Goal: Task Accomplishment & Management: Manage account settings

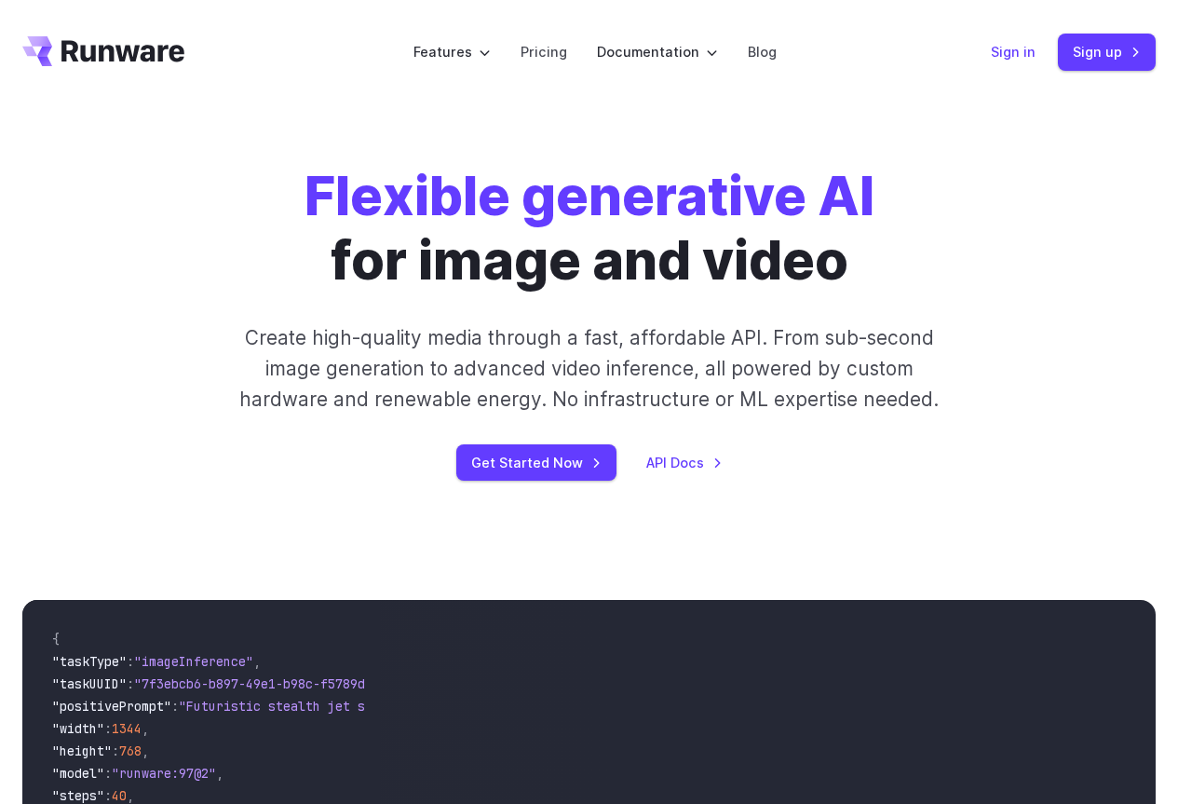
click at [1020, 53] on link "Sign in" at bounding box center [1013, 51] width 45 height 21
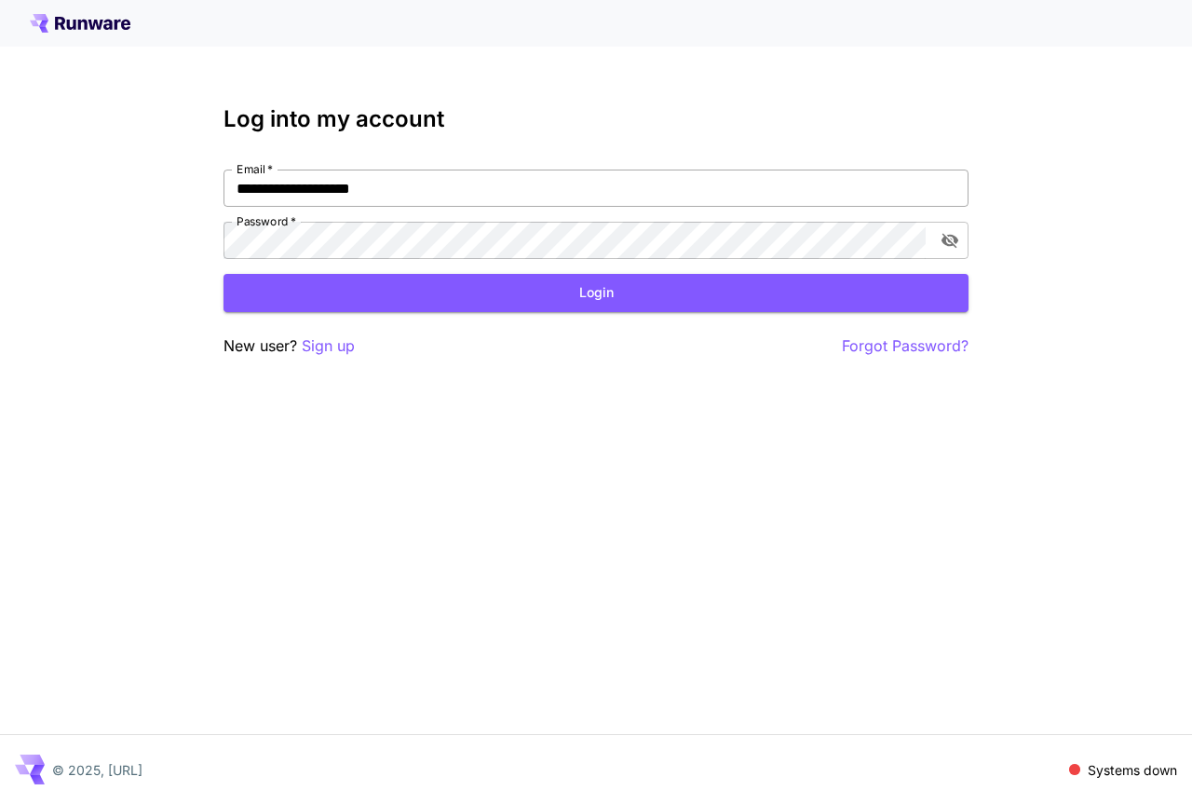
click at [291, 187] on input "**********" at bounding box center [596, 188] width 745 height 37
type input "**********"
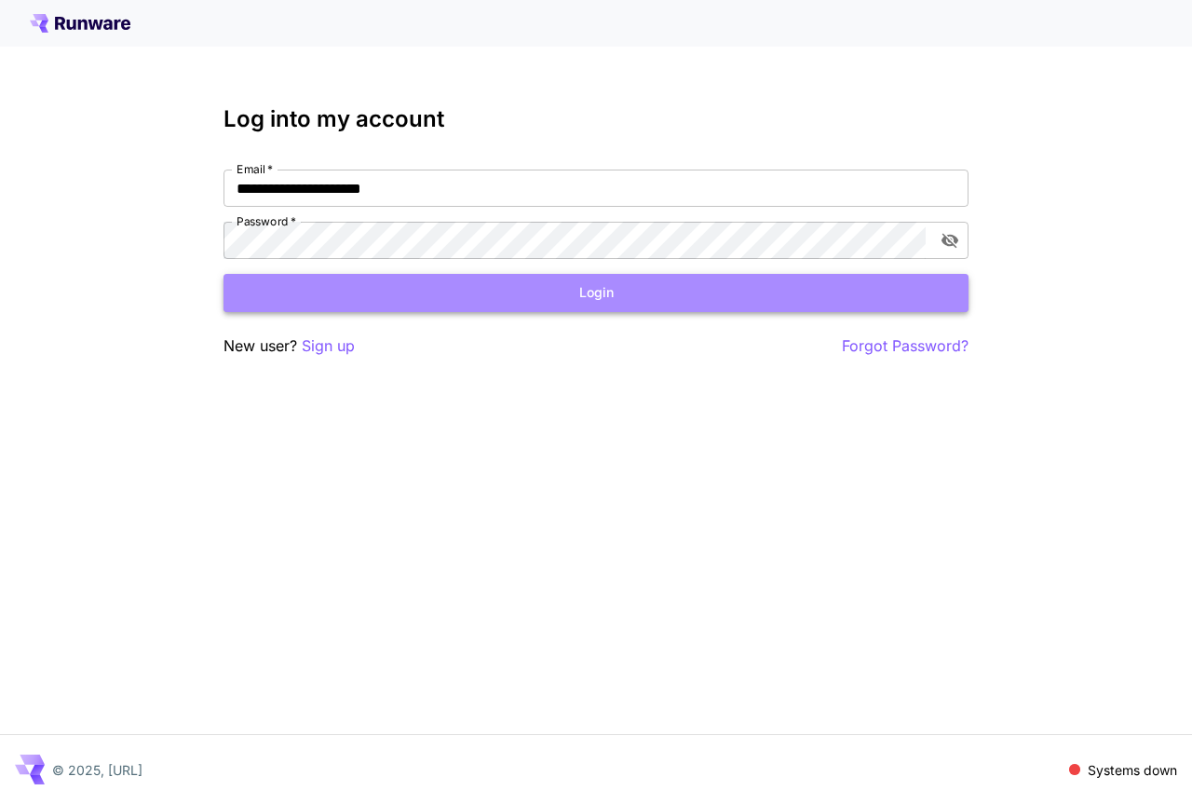
click at [558, 295] on button "Login" at bounding box center [596, 293] width 745 height 38
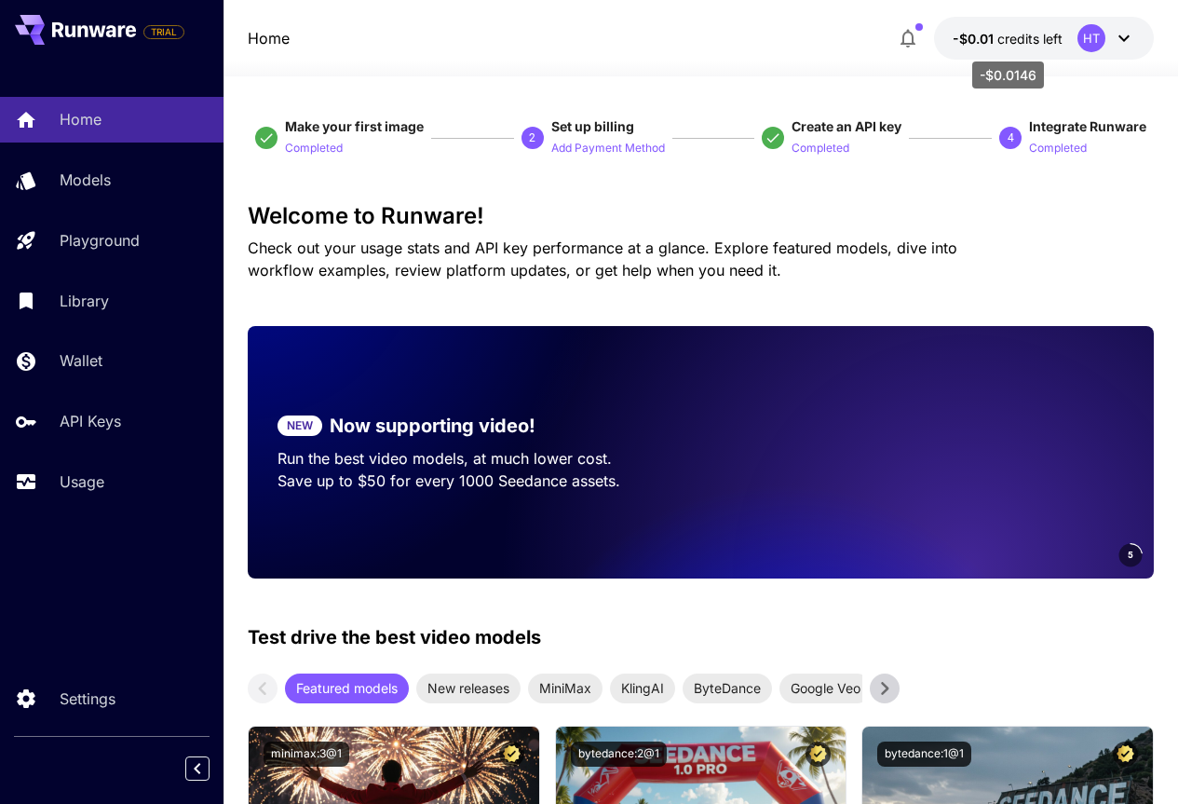
click at [993, 40] on span "-$0.01" at bounding box center [975, 39] width 45 height 16
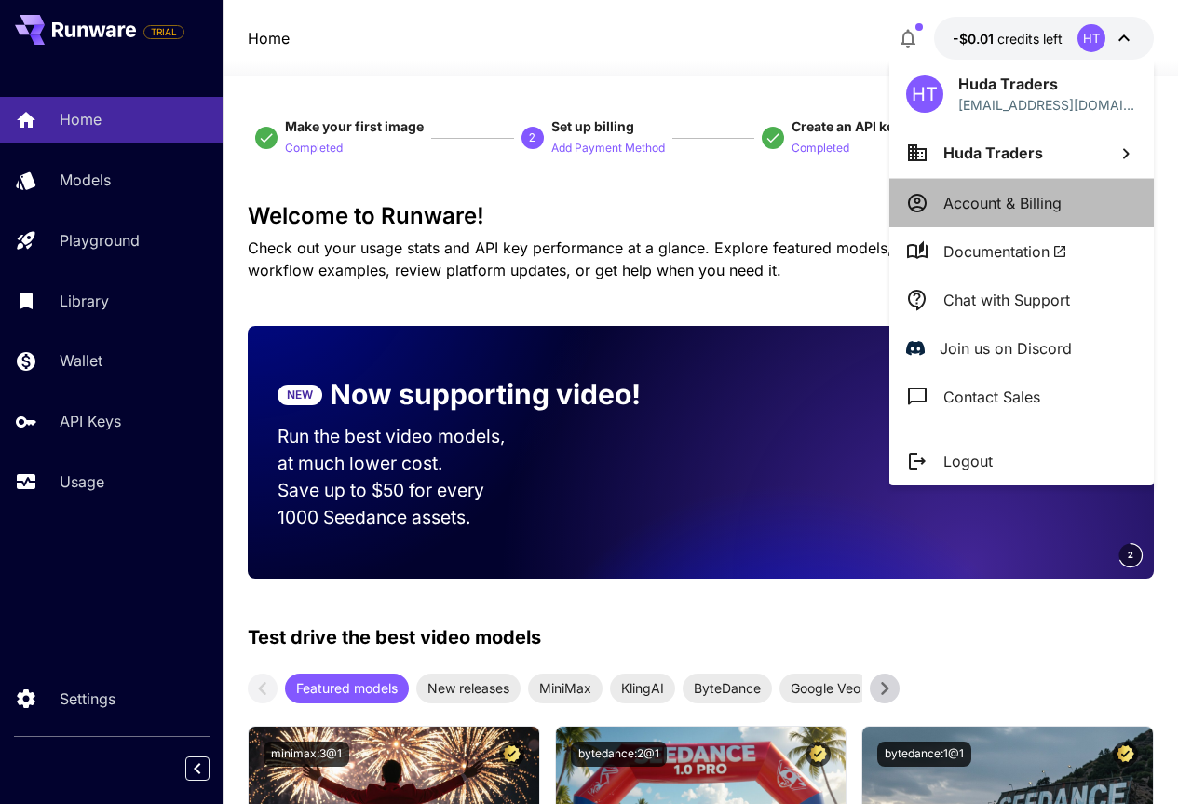
click at [962, 211] on p "Account & Billing" at bounding box center [1003, 203] width 118 height 22
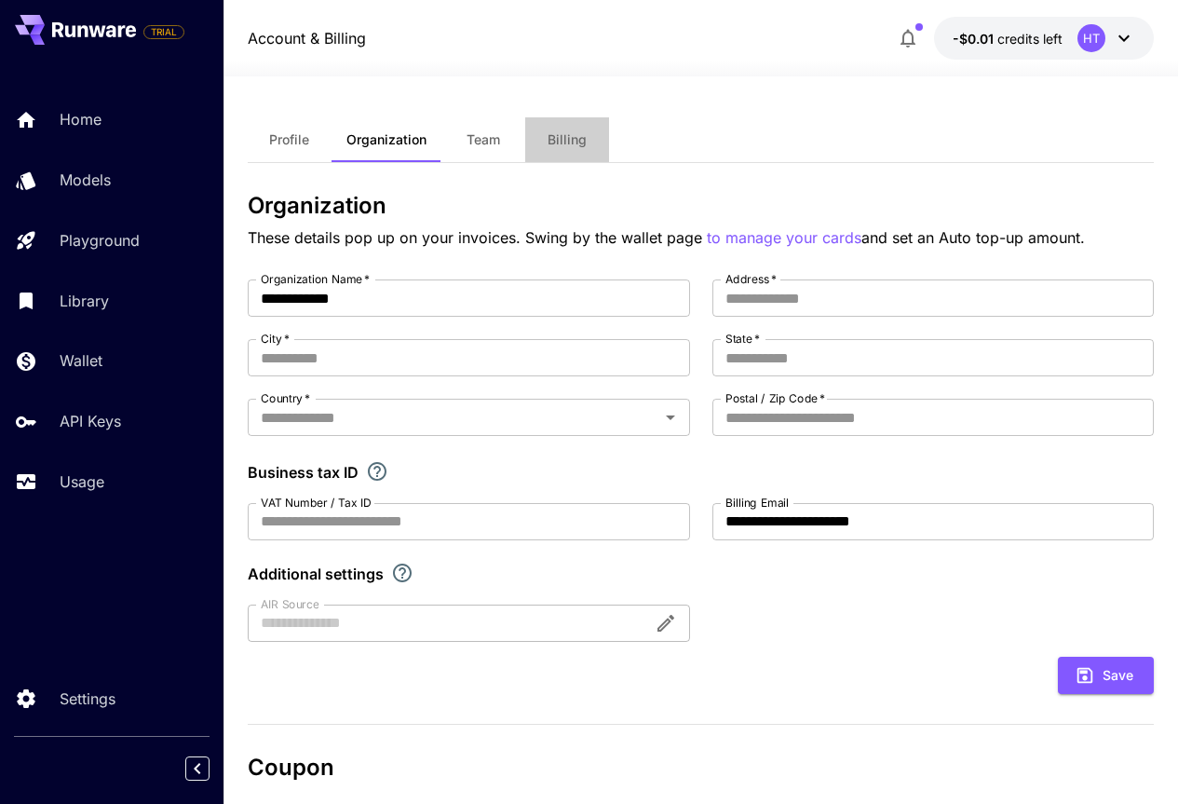
click at [569, 145] on span "Billing" at bounding box center [567, 139] width 39 height 17
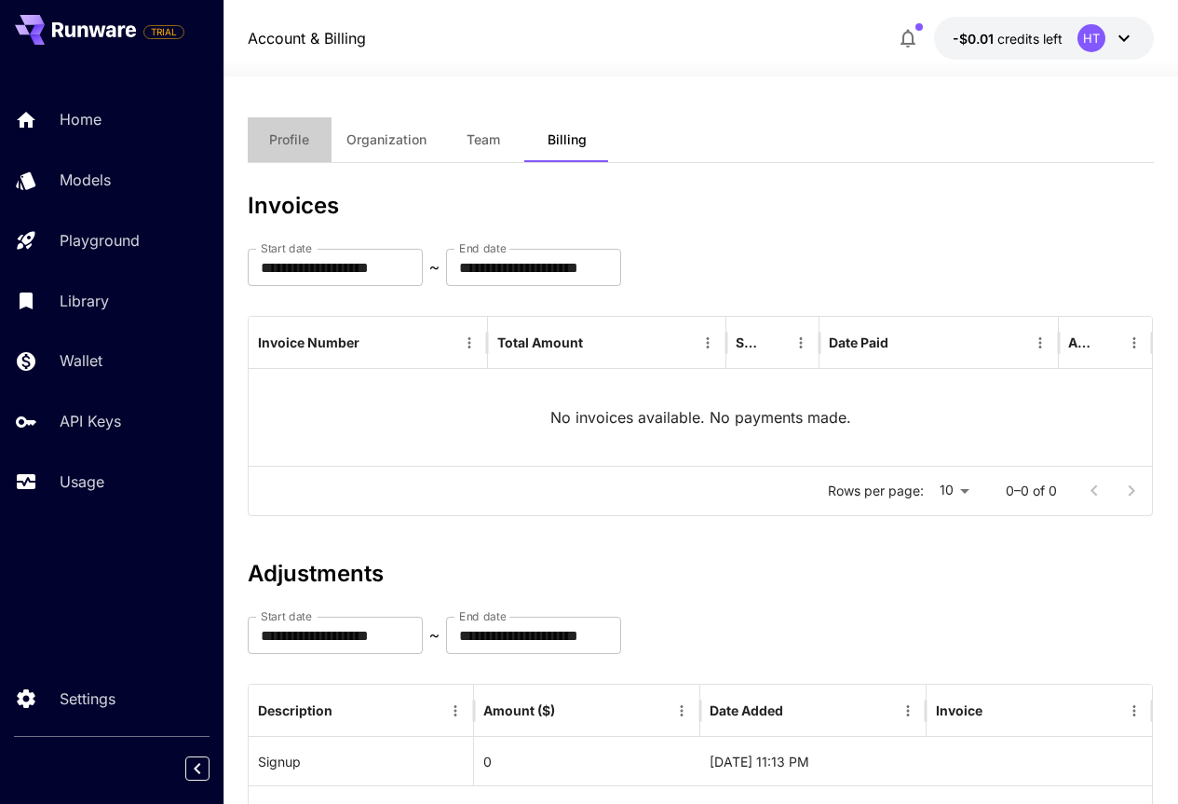
click at [286, 146] on span "Profile" at bounding box center [289, 139] width 40 height 17
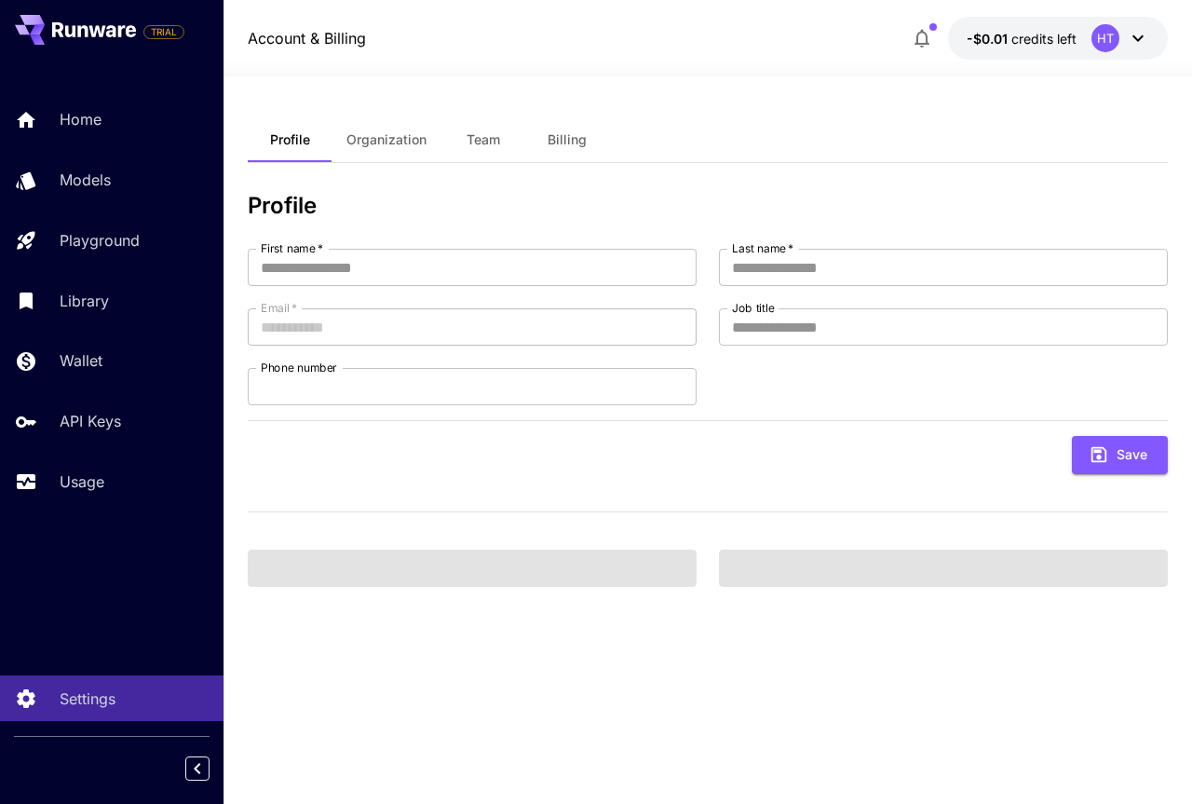
type input "****"
type input "*******"
type input "**********"
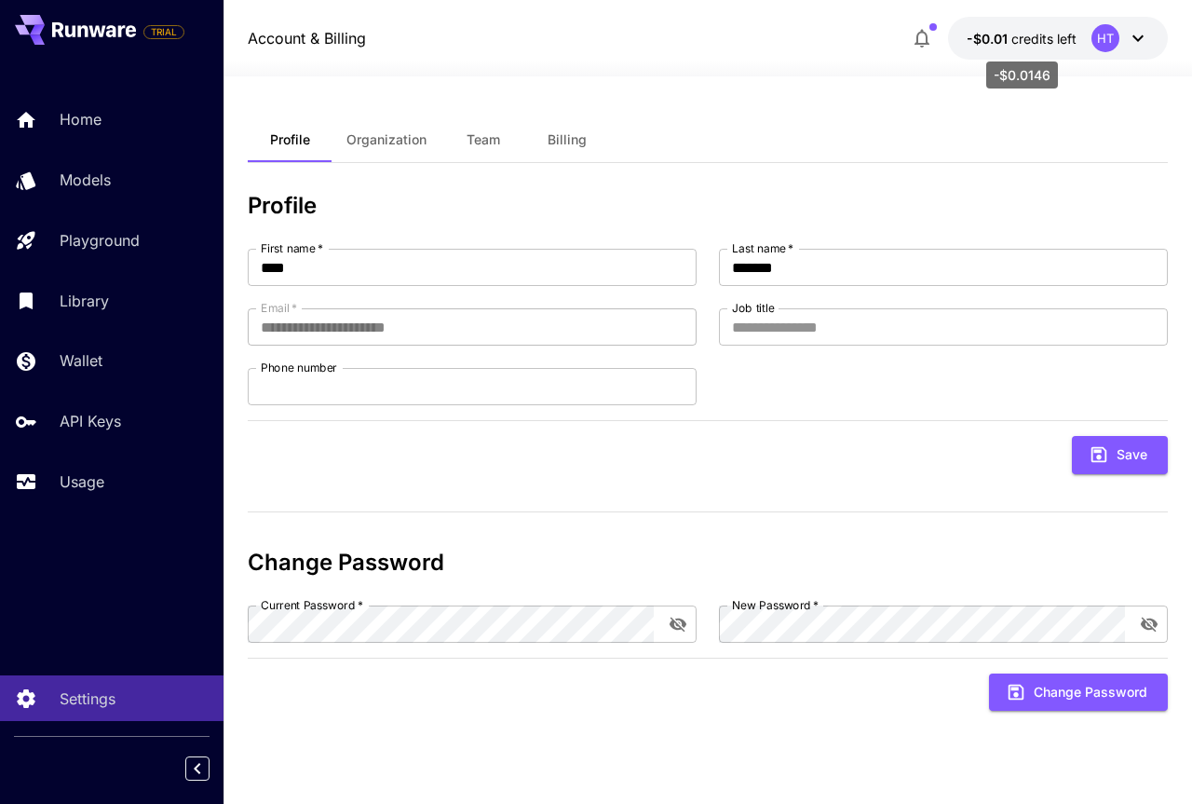
click at [988, 39] on span "-$0.01" at bounding box center [989, 39] width 45 height 16
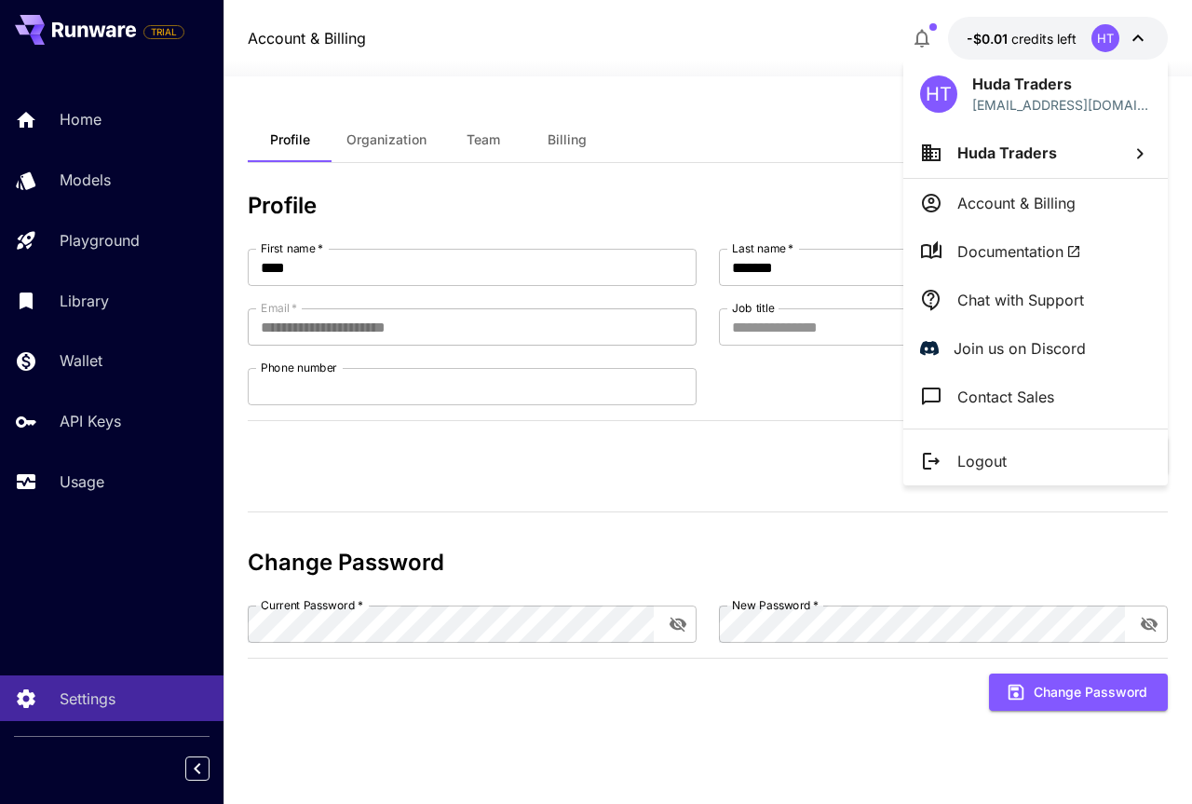
drag, startPoint x: 991, startPoint y: 206, endPoint x: 701, endPoint y: 66, distance: 321.7
click at [701, 66] on div at bounding box center [596, 402] width 1192 height 804
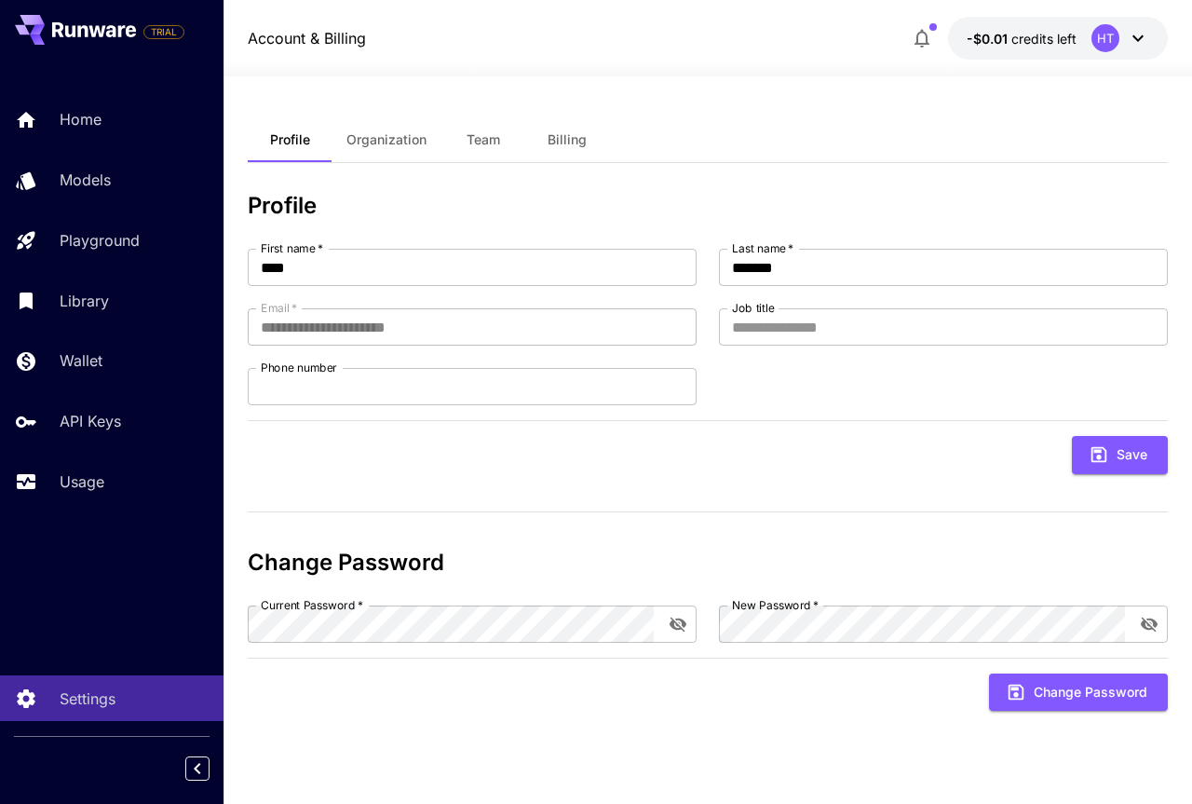
click at [1107, 46] on div "HT" at bounding box center [1106, 38] width 28 height 28
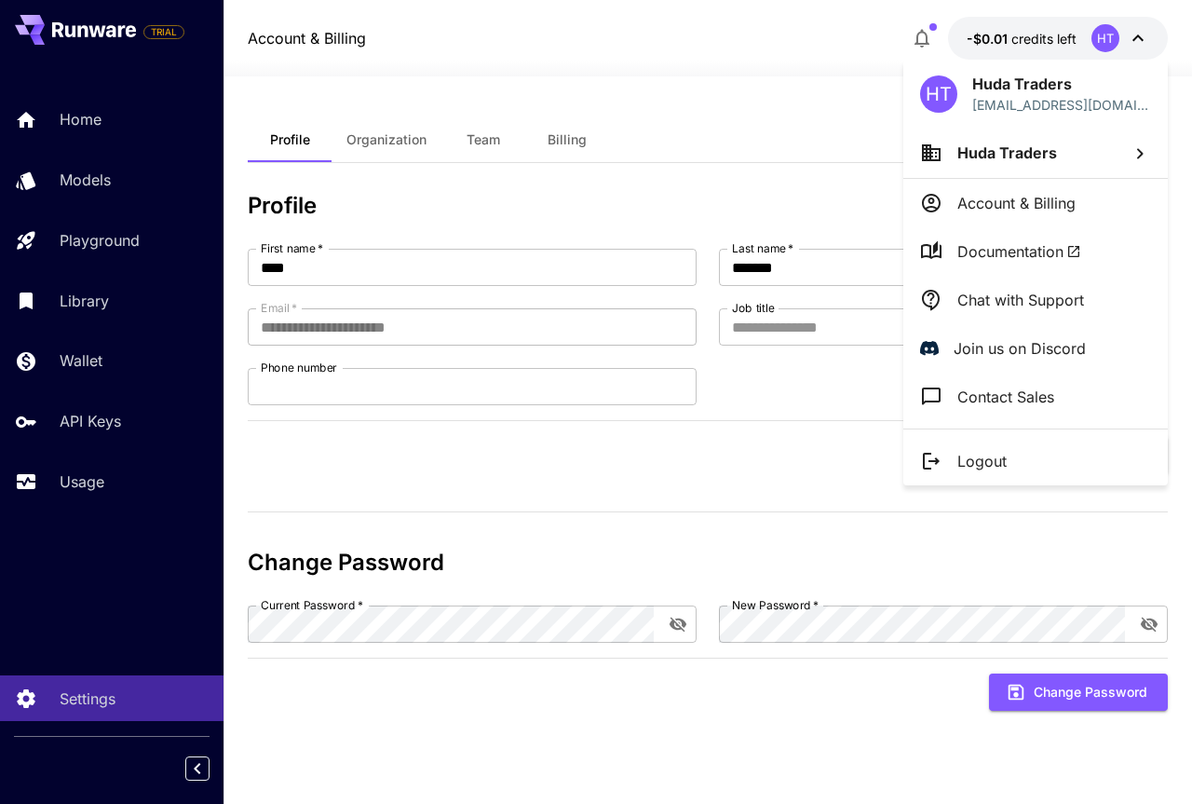
click at [1033, 208] on p "Account & Billing" at bounding box center [1017, 203] width 118 height 22
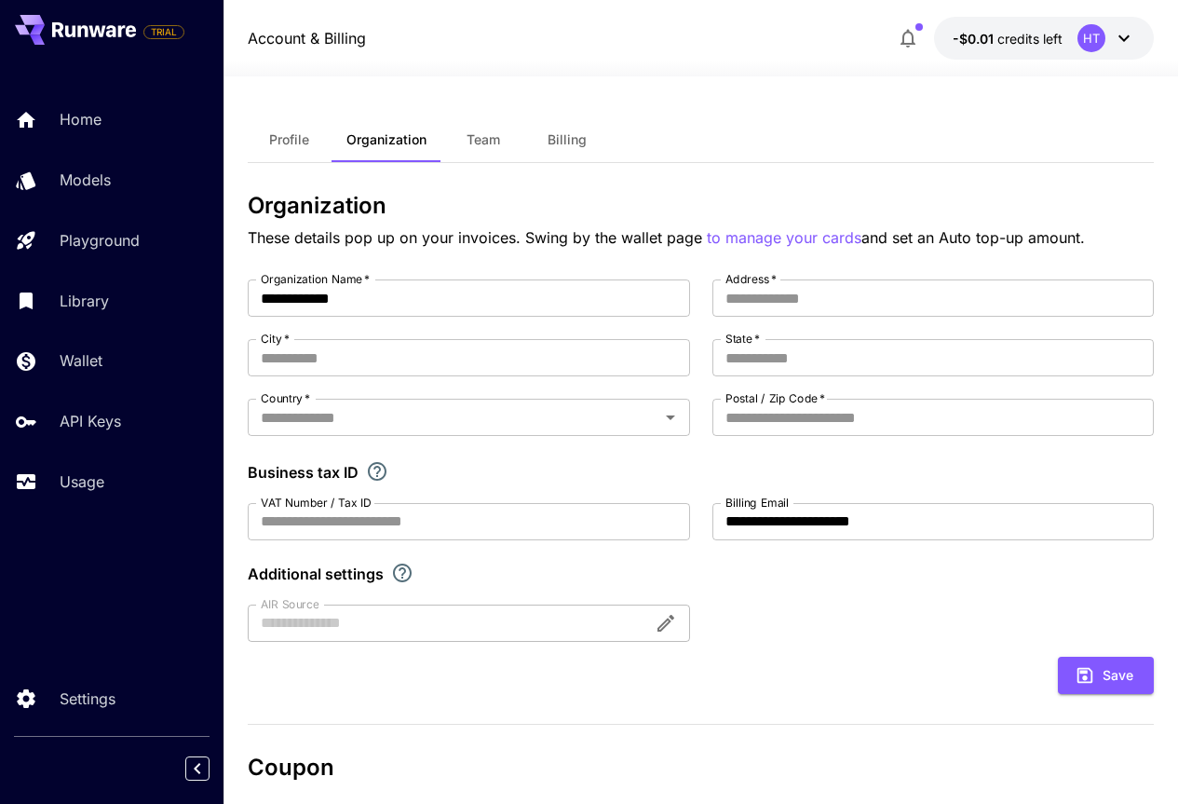
drag, startPoint x: 1033, startPoint y: 208, endPoint x: 751, endPoint y: 77, distance: 310.9
click at [751, 77] on div "**********" at bounding box center [701, 607] width 907 height 1062
click at [567, 137] on span "Billing" at bounding box center [567, 139] width 39 height 17
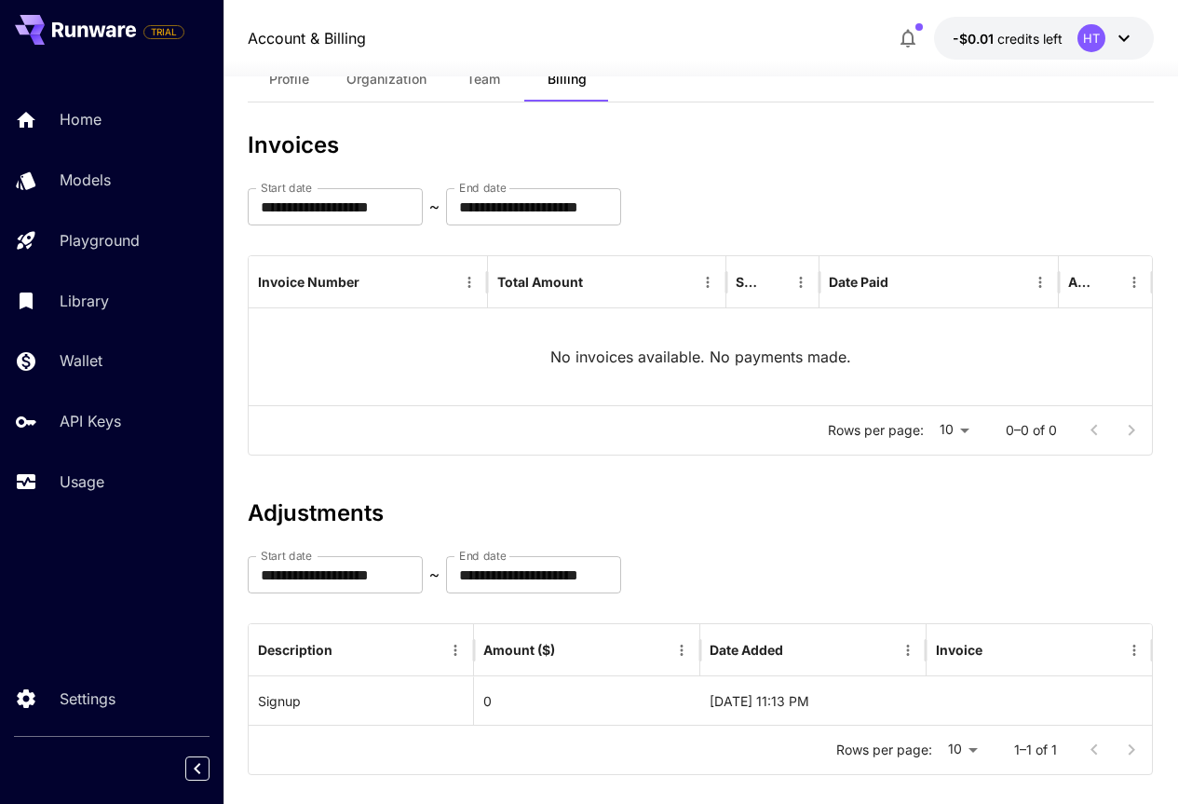
scroll to position [88, 0]
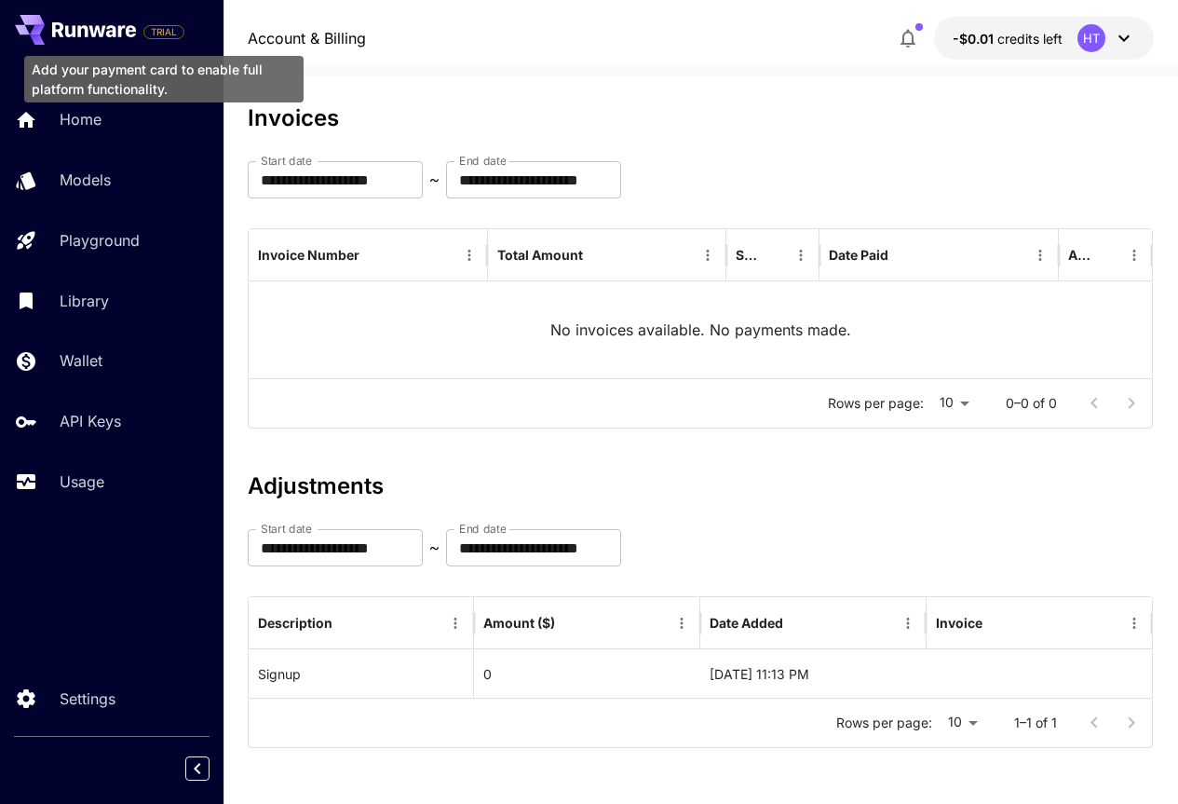
click at [141, 33] on div "TRIAL" at bounding box center [100, 30] width 170 height 30
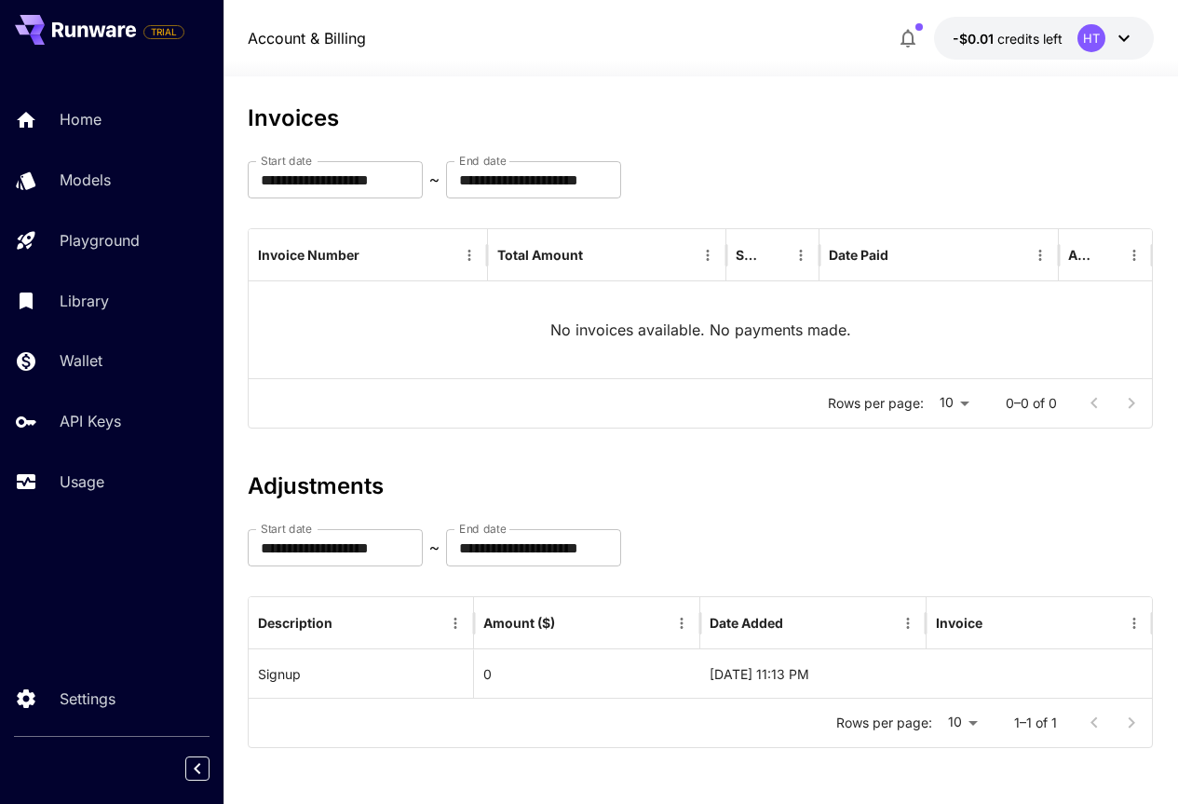
click at [105, 31] on icon at bounding box center [94, 29] width 84 height 15
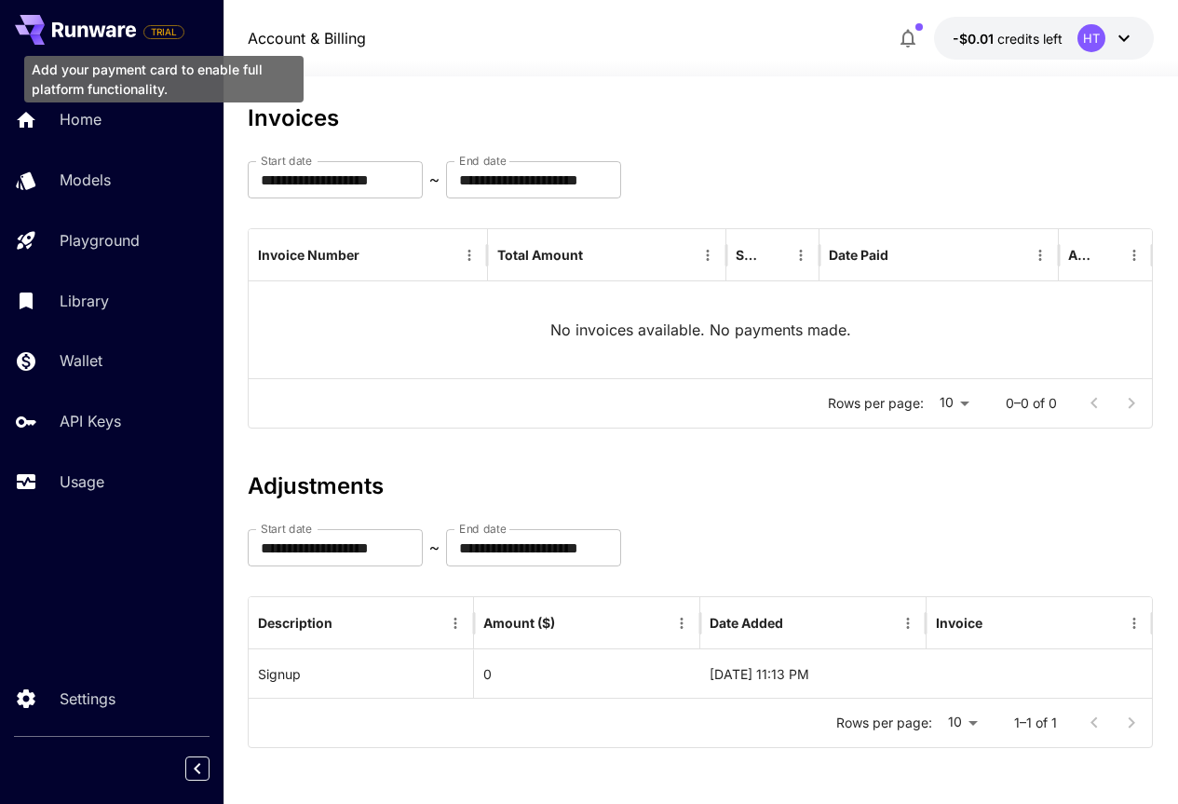
drag, startPoint x: 159, startPoint y: 31, endPoint x: 170, endPoint y: 27, distance: 11.8
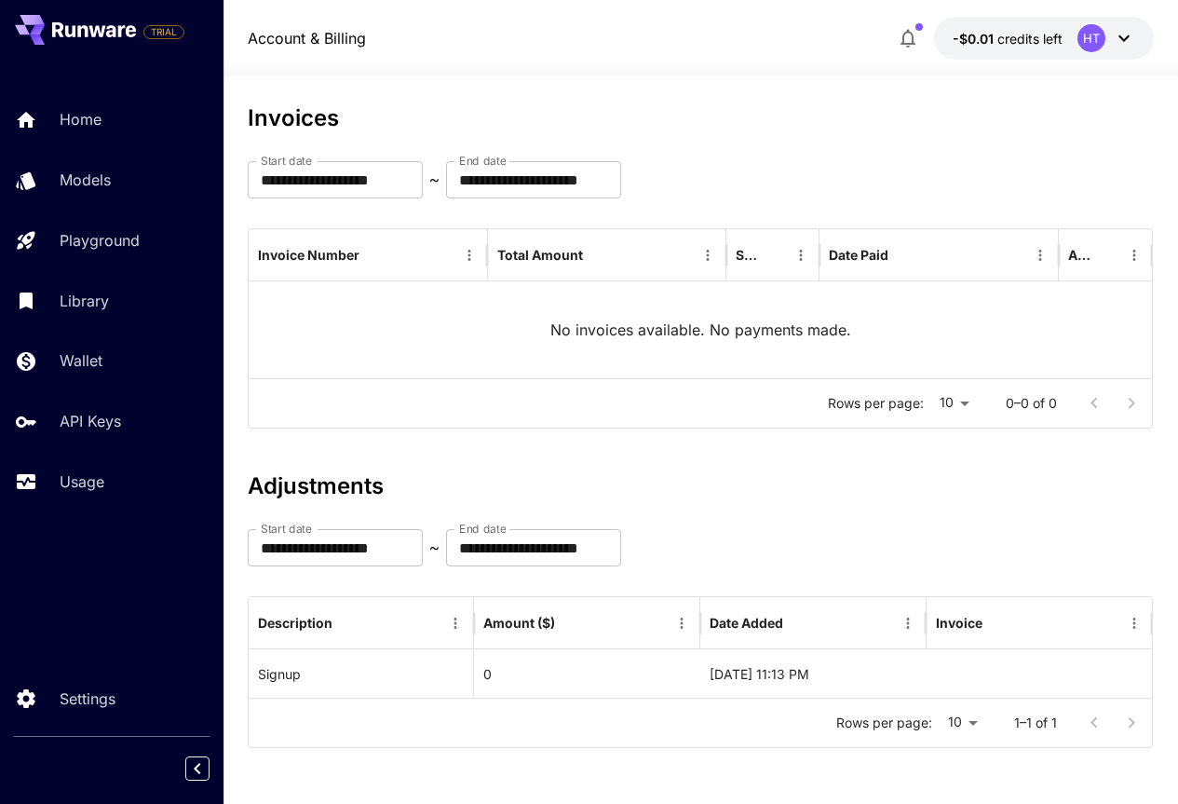
drag, startPoint x: 170, startPoint y: 27, endPoint x: 582, endPoint y: 25, distance: 411.8
click at [582, 25] on div "Account & Billing -$0.01 credits left HT" at bounding box center [701, 38] width 907 height 43
click at [286, 37] on p "Account & Billing" at bounding box center [307, 38] width 118 height 22
click at [918, 37] on icon "button" at bounding box center [908, 38] width 22 height 22
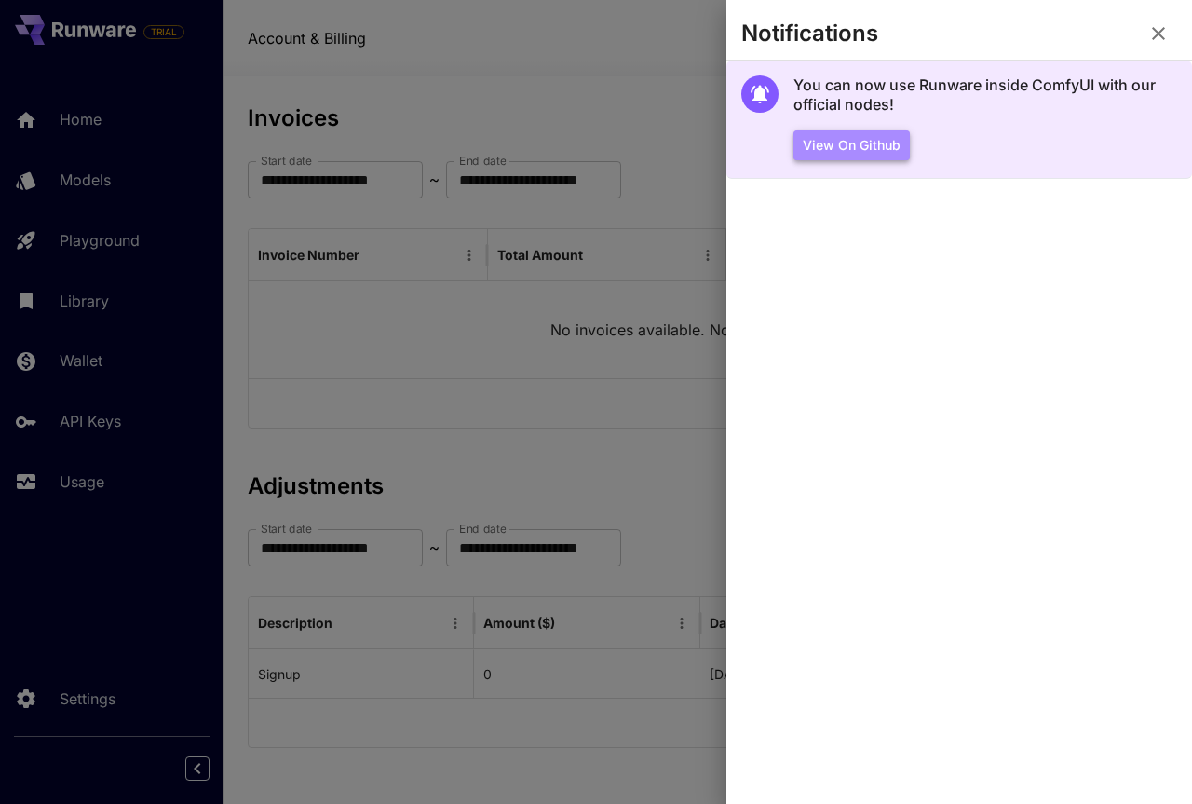
click at [857, 144] on button "View on Github" at bounding box center [852, 145] width 116 height 31
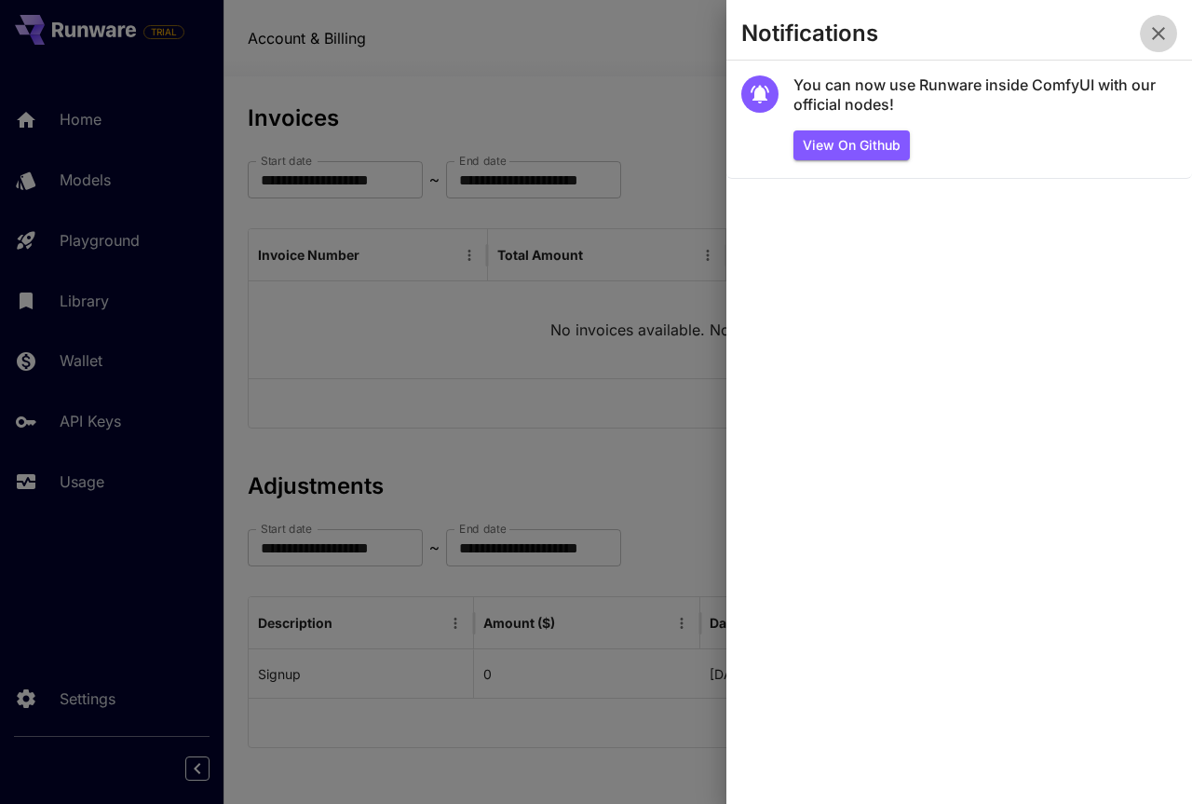
drag, startPoint x: 934, startPoint y: 269, endPoint x: 1155, endPoint y: 33, distance: 323.6
click at [1155, 33] on icon "button" at bounding box center [1159, 33] width 22 height 22
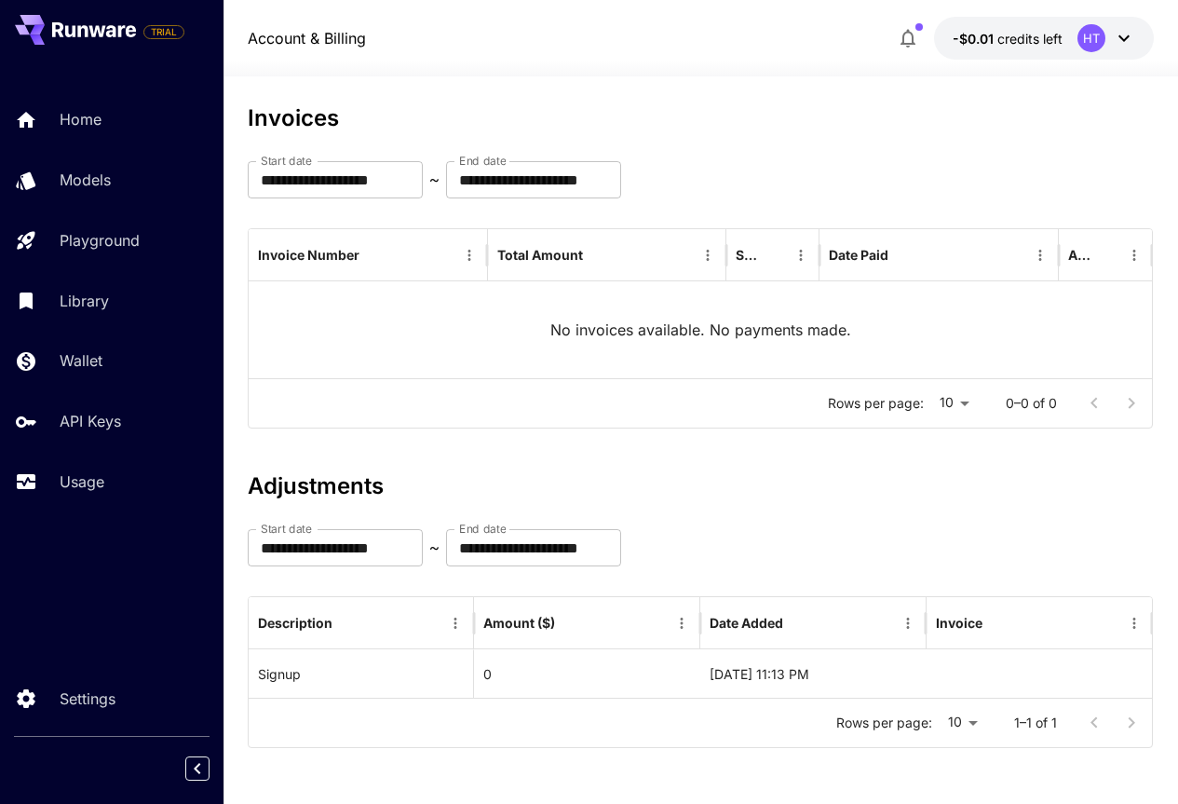
click at [95, 33] on icon at bounding box center [97, 30] width 17 height 11
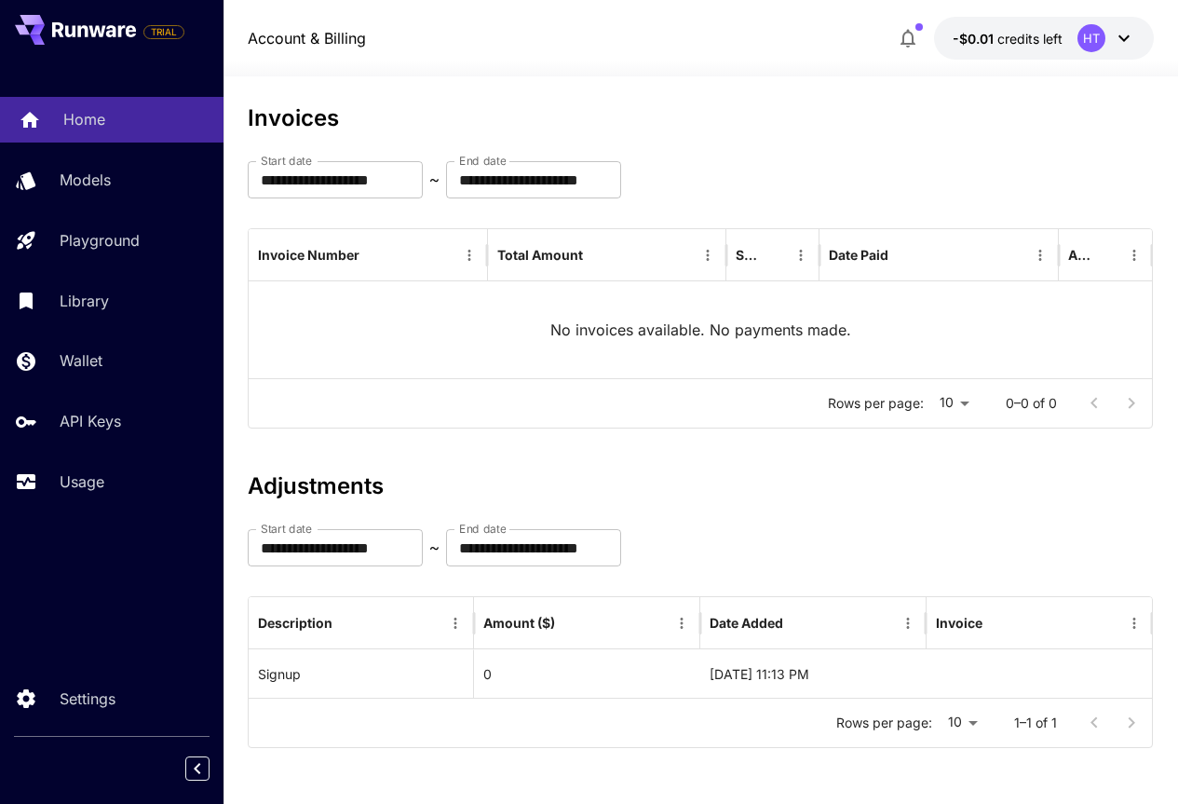
click at [84, 127] on p "Home" at bounding box center [84, 119] width 42 height 22
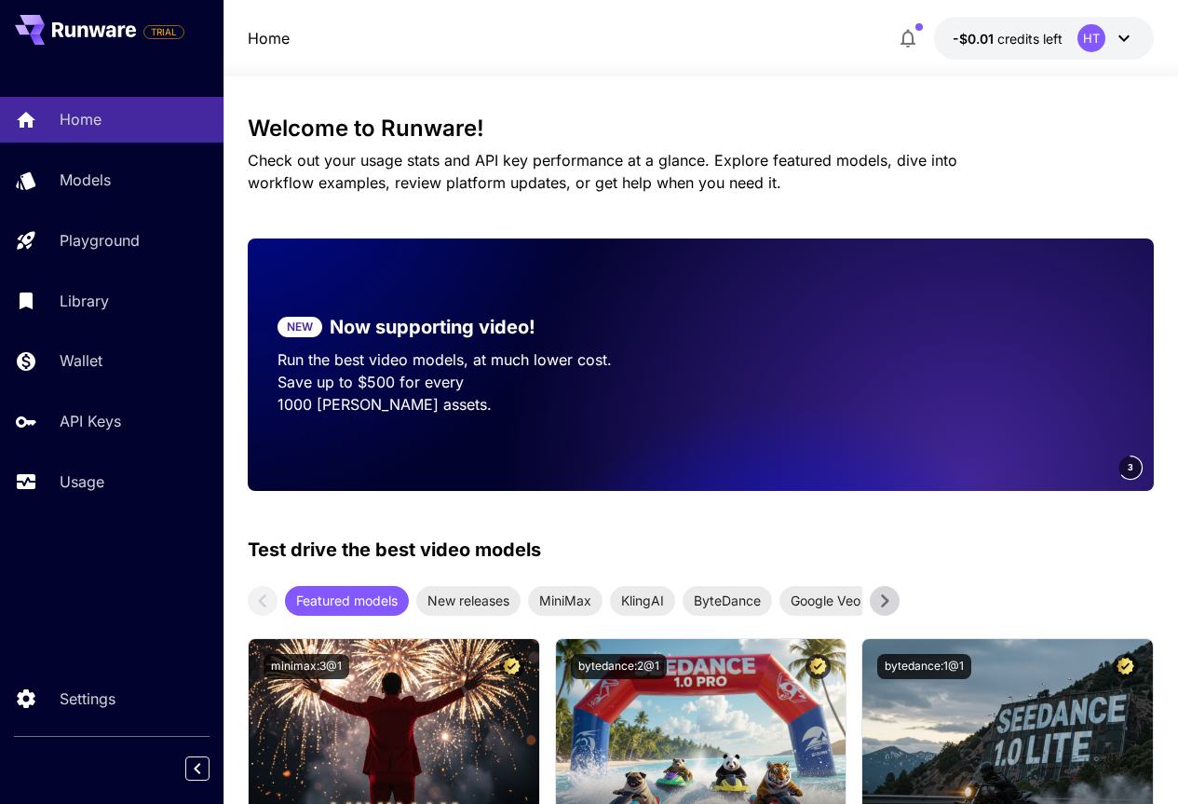
drag, startPoint x: 83, startPoint y: 122, endPoint x: 497, endPoint y: 30, distance: 424.7
click at [497, 30] on div "Home -$0.01 credits left HT" at bounding box center [701, 38] width 907 height 43
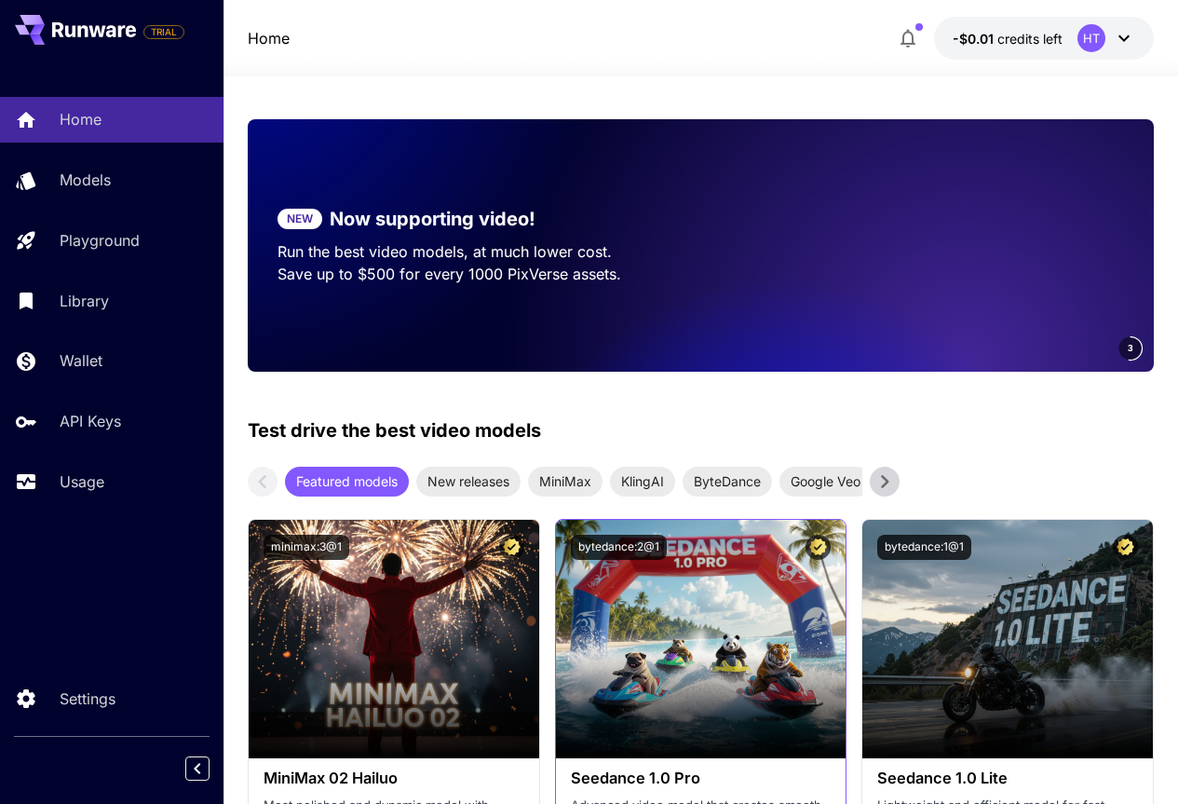
scroll to position [181, 0]
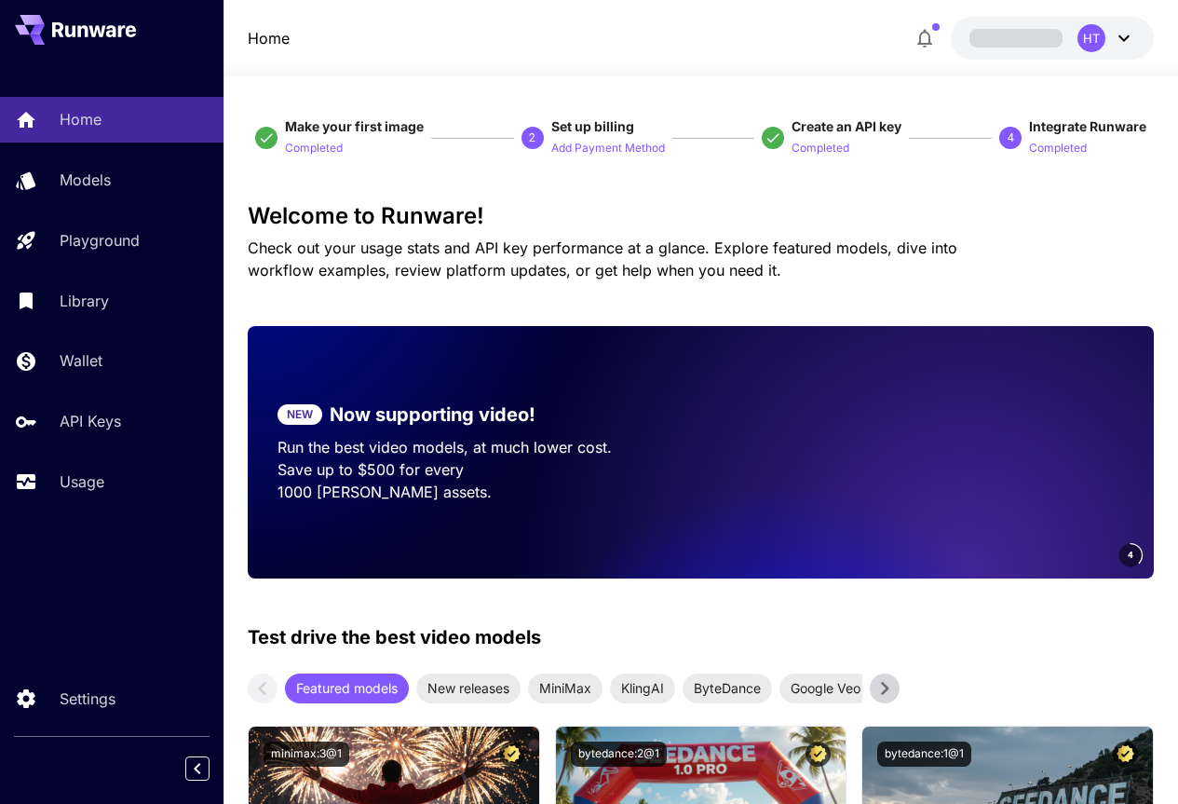
drag, startPoint x: 0, startPoint y: 0, endPoint x: 367, endPoint y: 88, distance: 377.3
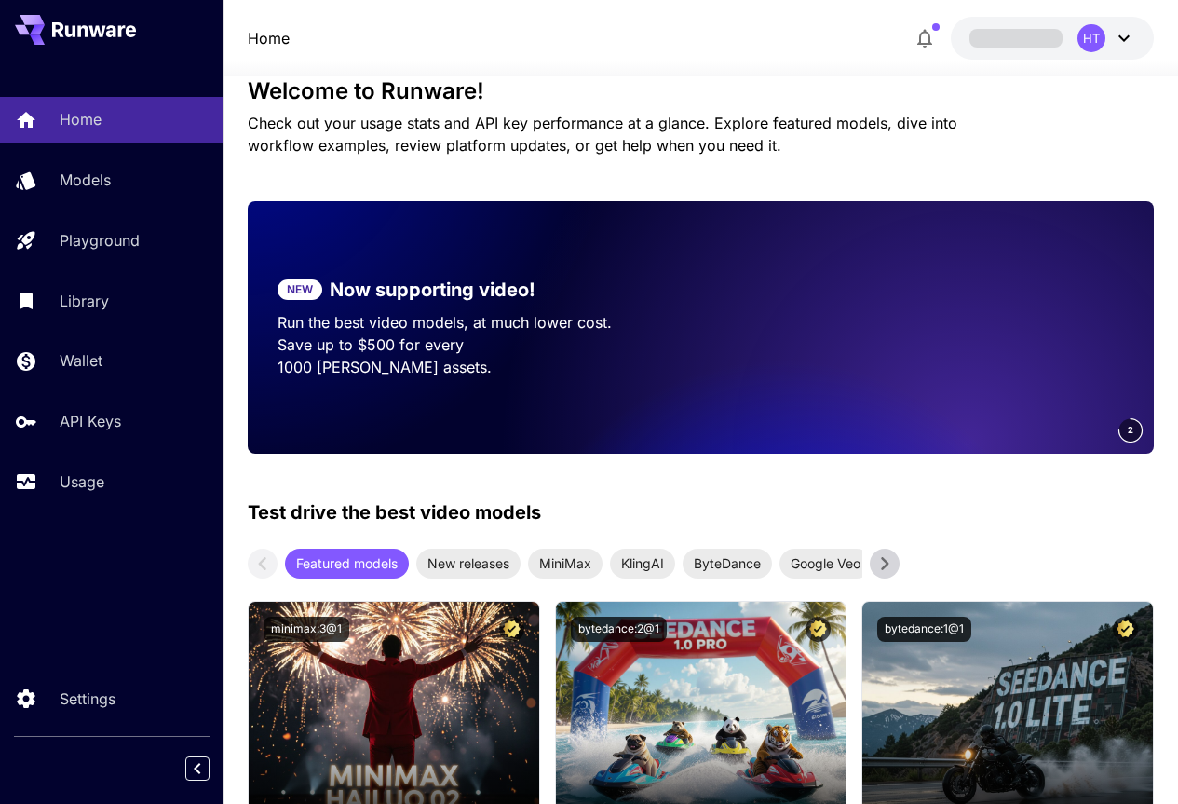
scroll to position [373, 0]
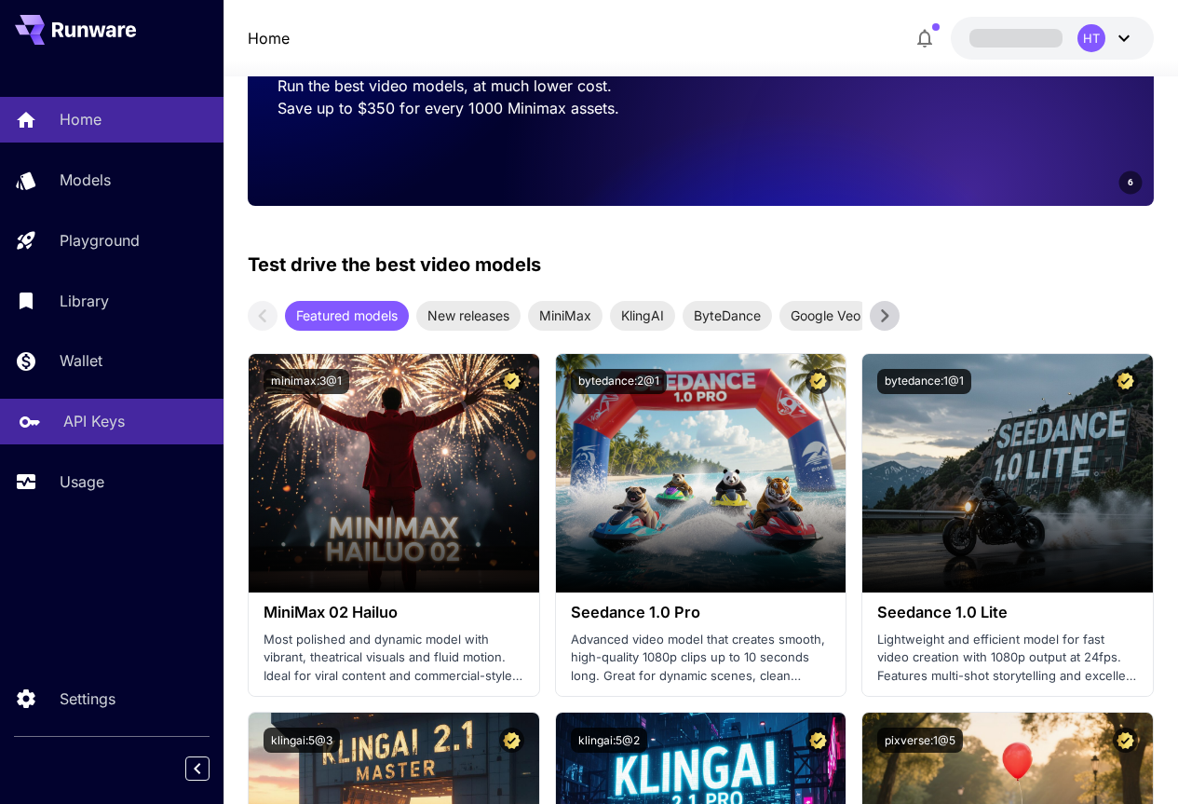
click at [84, 427] on p "API Keys" at bounding box center [93, 421] width 61 height 22
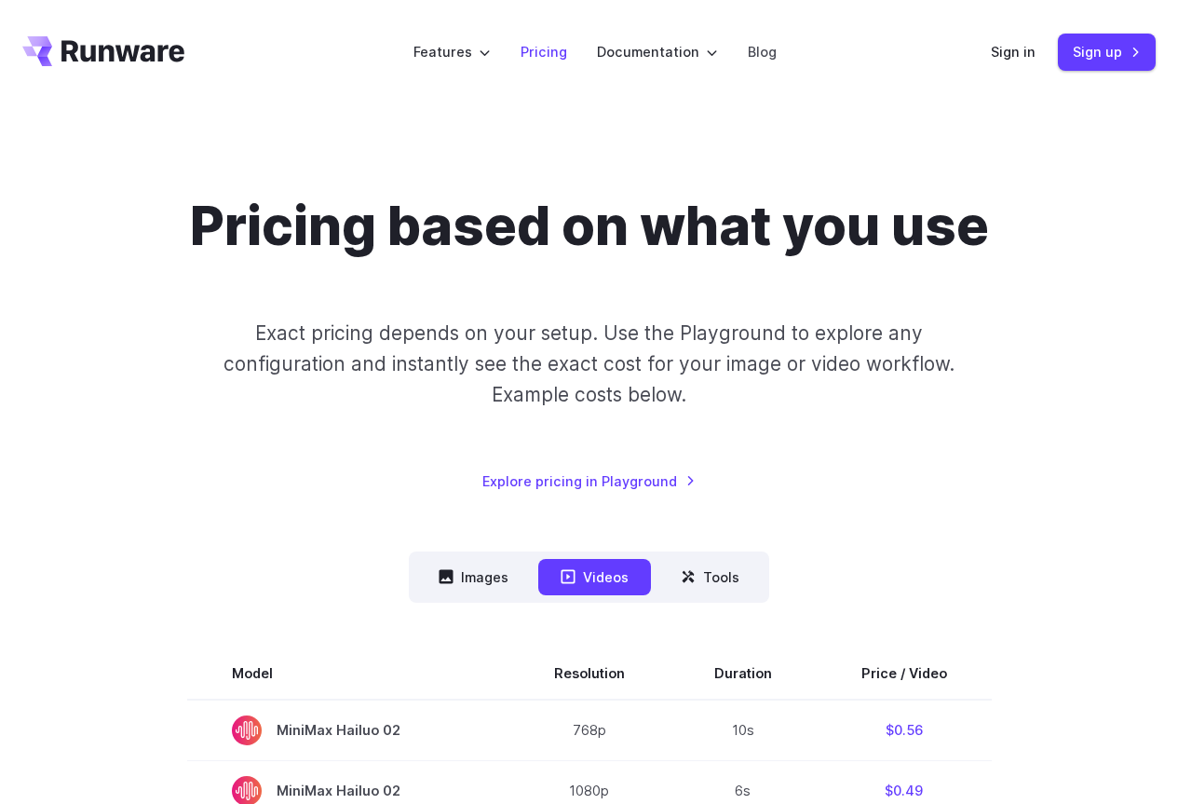
click at [545, 48] on link "Pricing" at bounding box center [544, 51] width 47 height 21
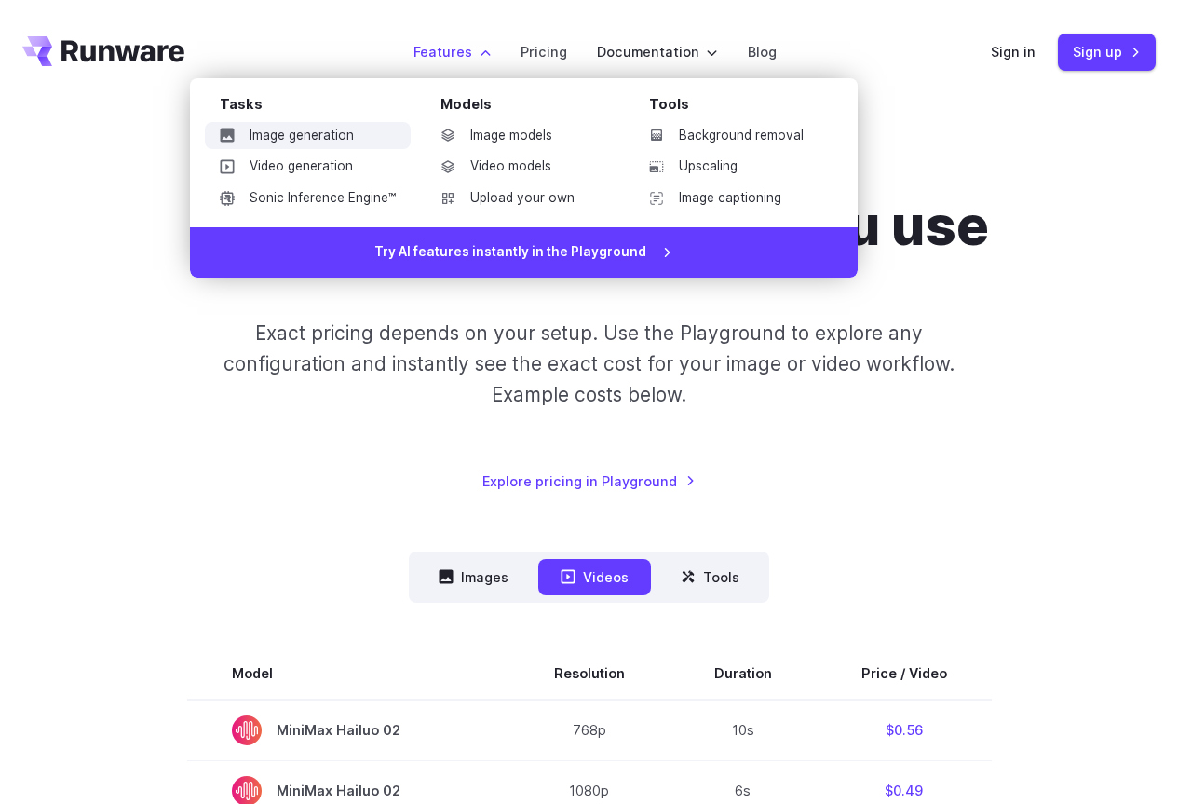
click at [334, 133] on link "Image generation" at bounding box center [308, 136] width 206 height 28
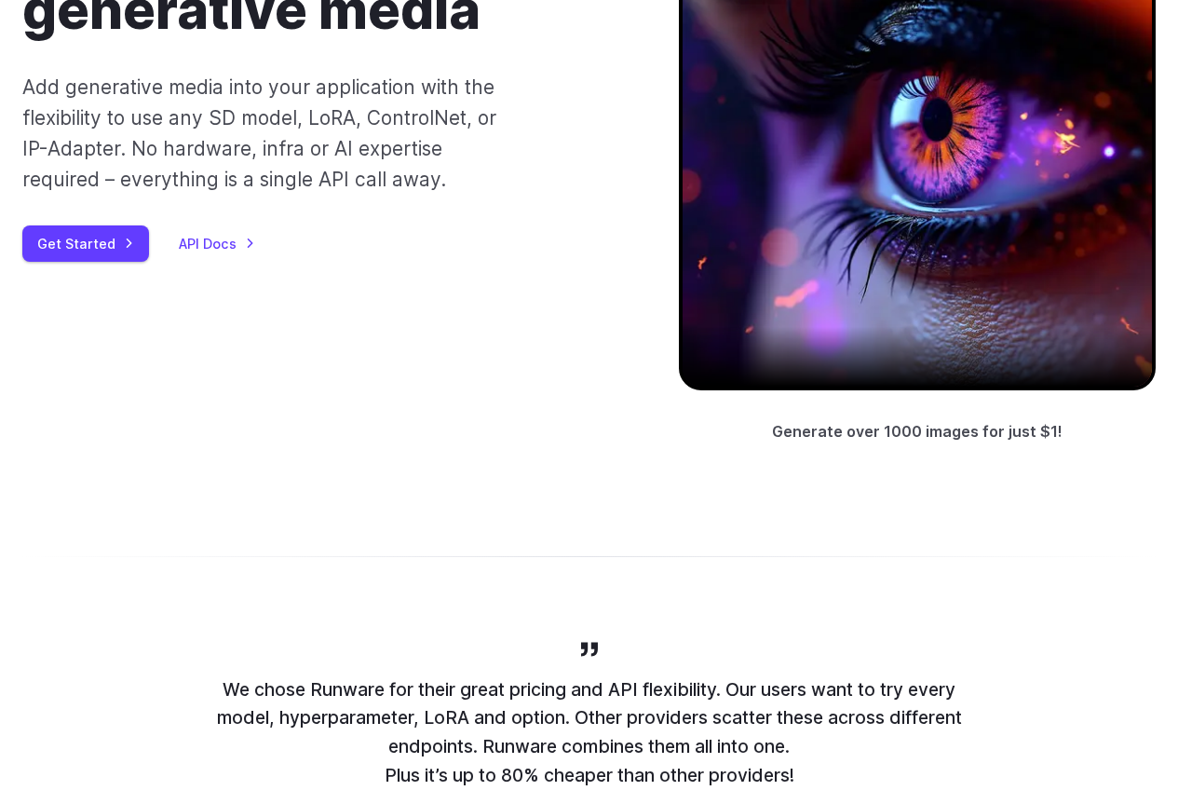
scroll to position [279, 0]
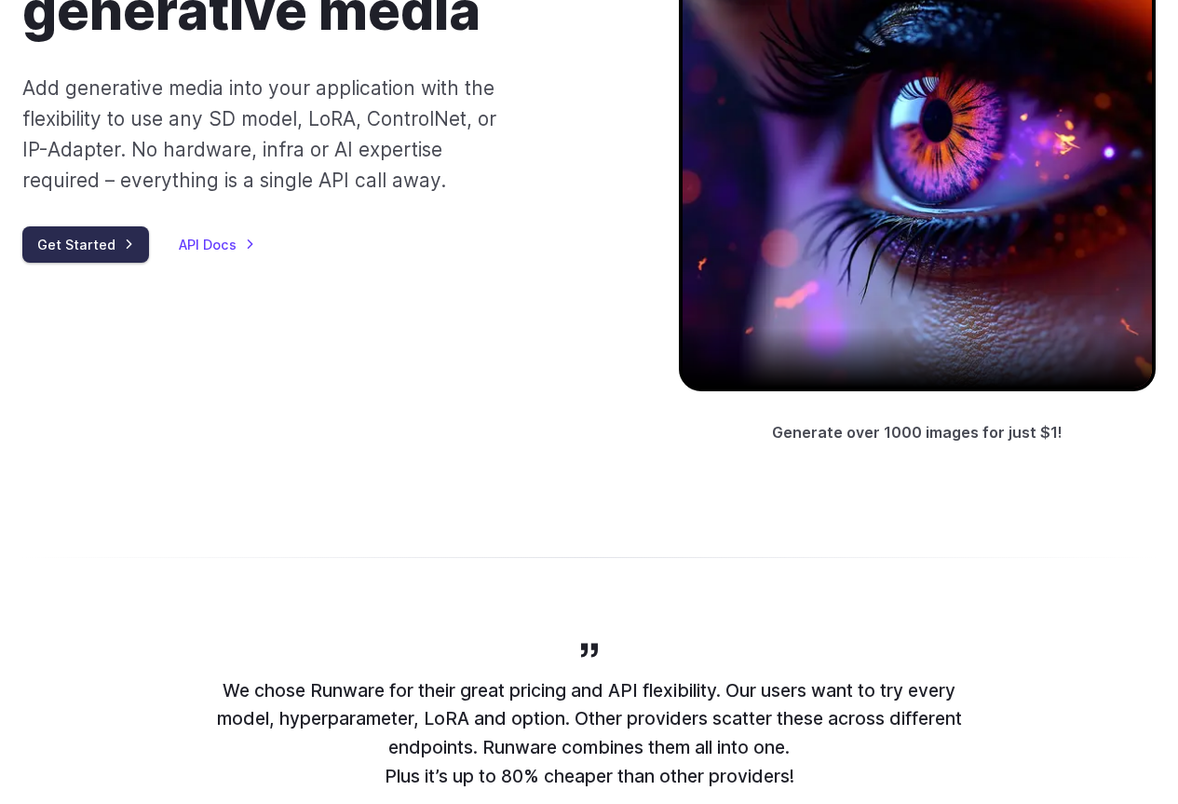
click at [77, 241] on link "Get Started" at bounding box center [85, 244] width 127 height 36
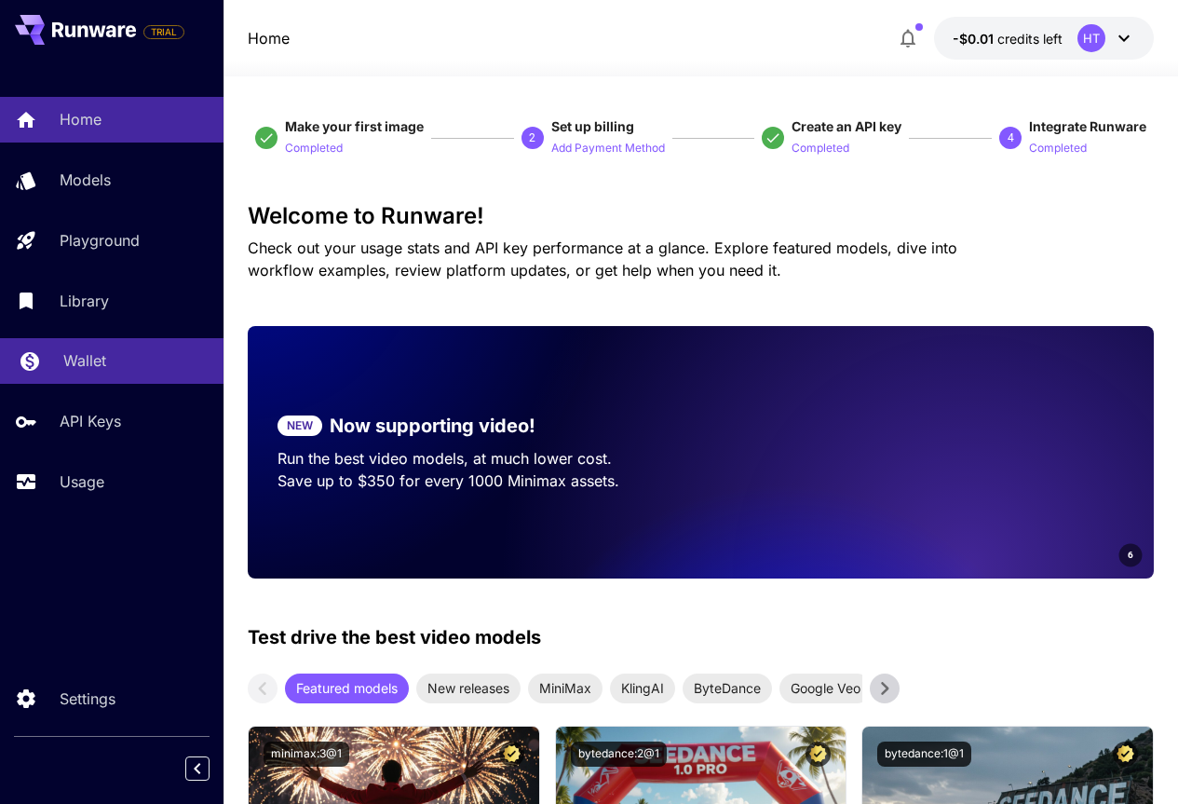
click at [88, 365] on p "Wallet" at bounding box center [84, 360] width 43 height 22
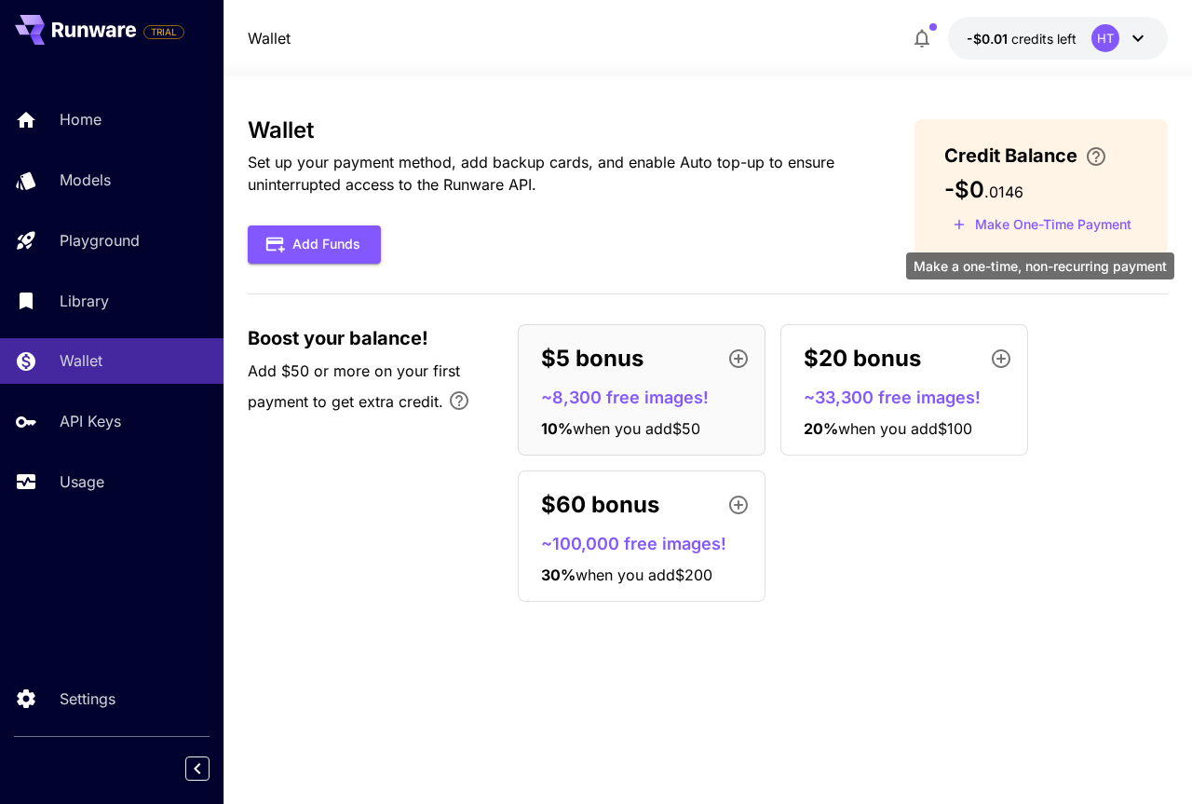
click at [1035, 227] on button "Make One-Time Payment" at bounding box center [1043, 225] width 196 height 29
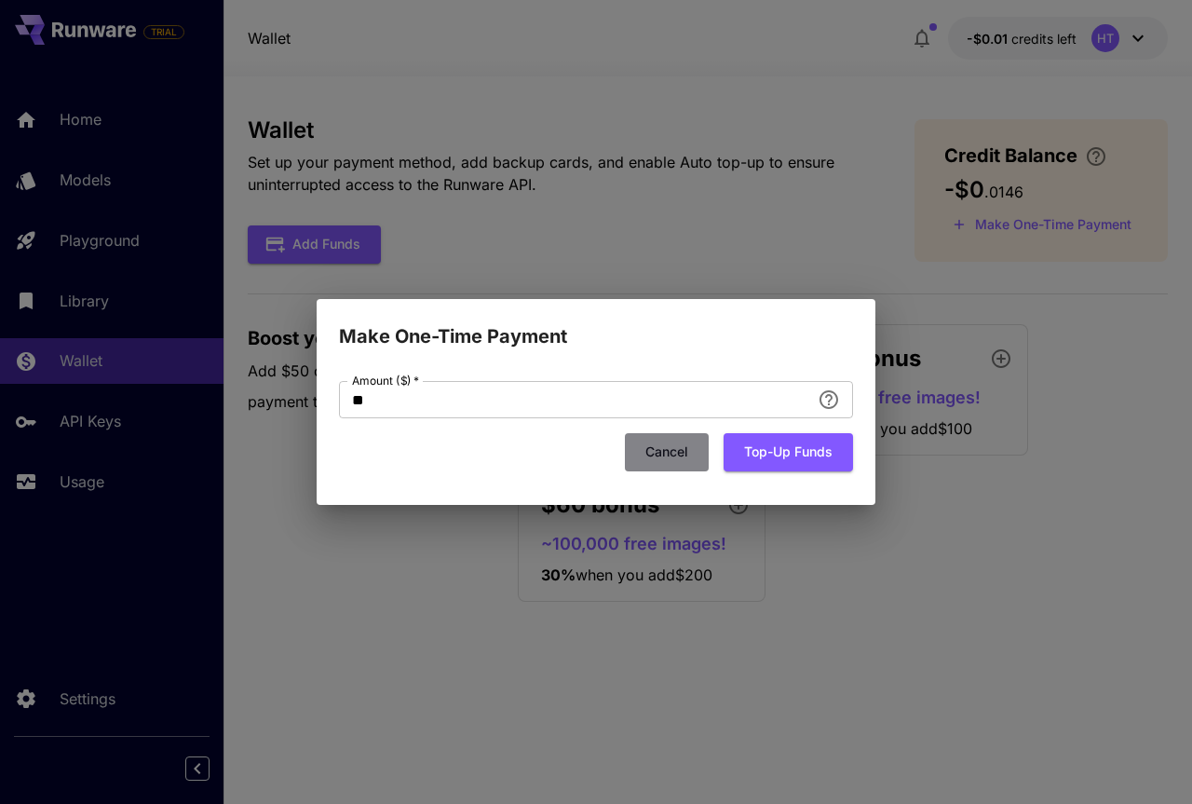
click at [674, 457] on button "Cancel" at bounding box center [667, 452] width 84 height 38
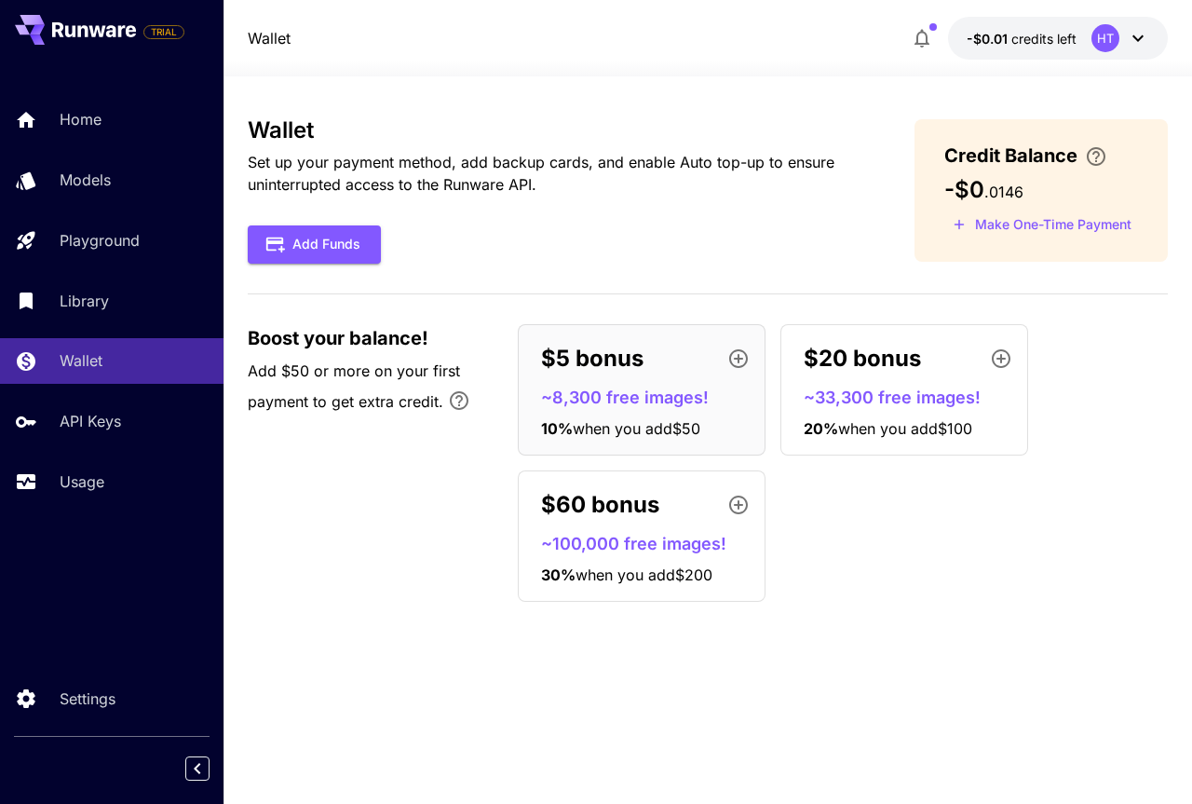
drag, startPoint x: 674, startPoint y: 457, endPoint x: 488, endPoint y: 44, distance: 453.3
click at [488, 44] on div "Wallet -$0.01 credits left HT" at bounding box center [708, 38] width 920 height 43
